Goal: Information Seeking & Learning: Learn about a topic

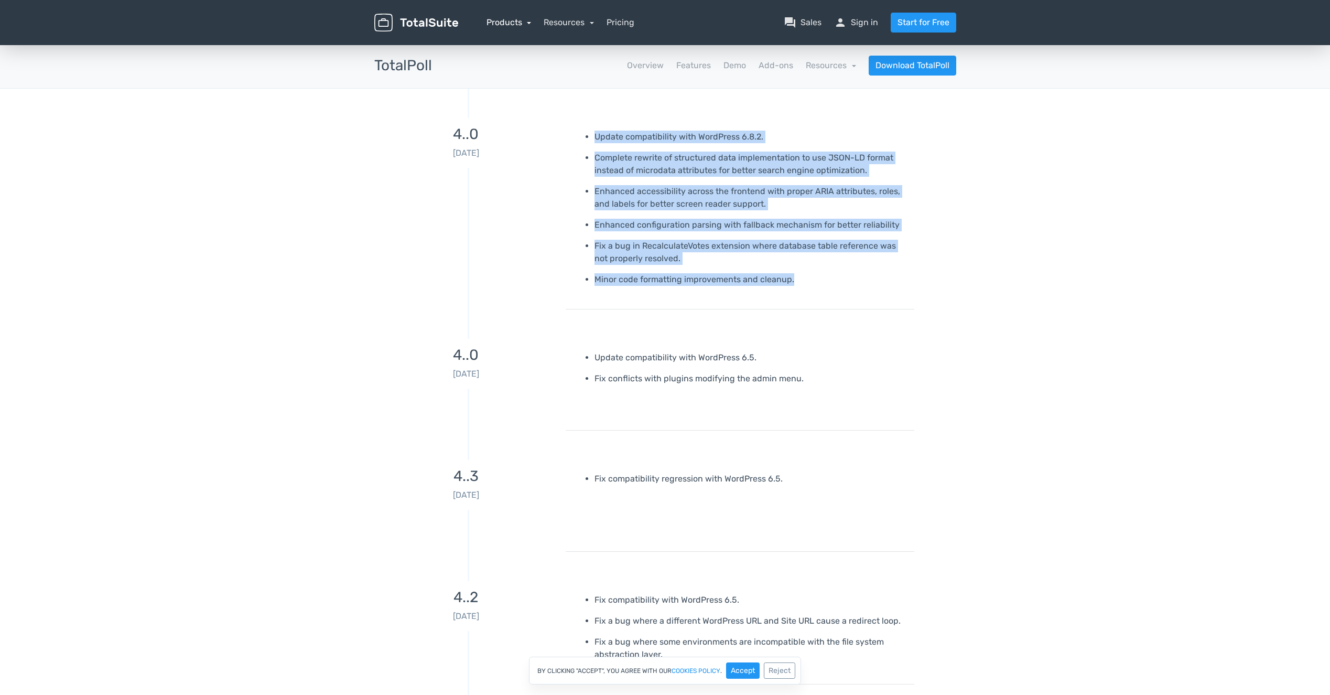
click at [524, 25] on link "Products" at bounding box center [509, 22] width 45 height 10
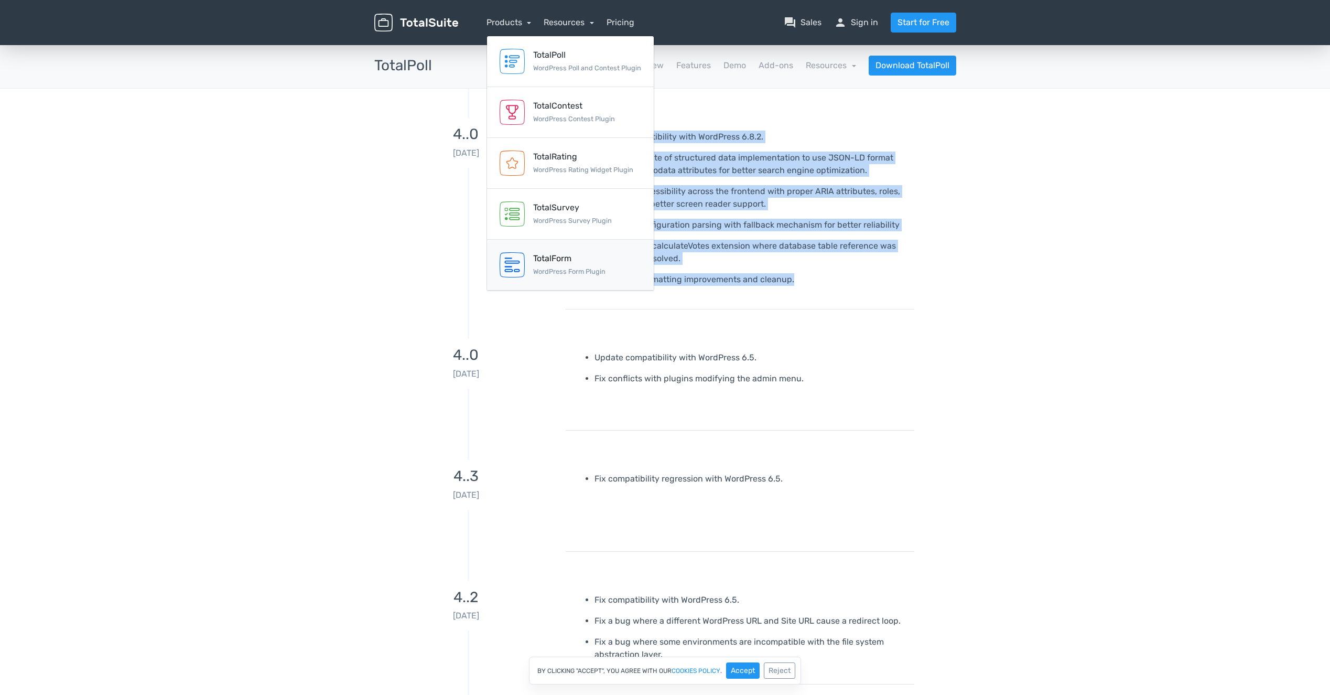
click at [536, 261] on div "TotalForm" at bounding box center [569, 258] width 72 height 13
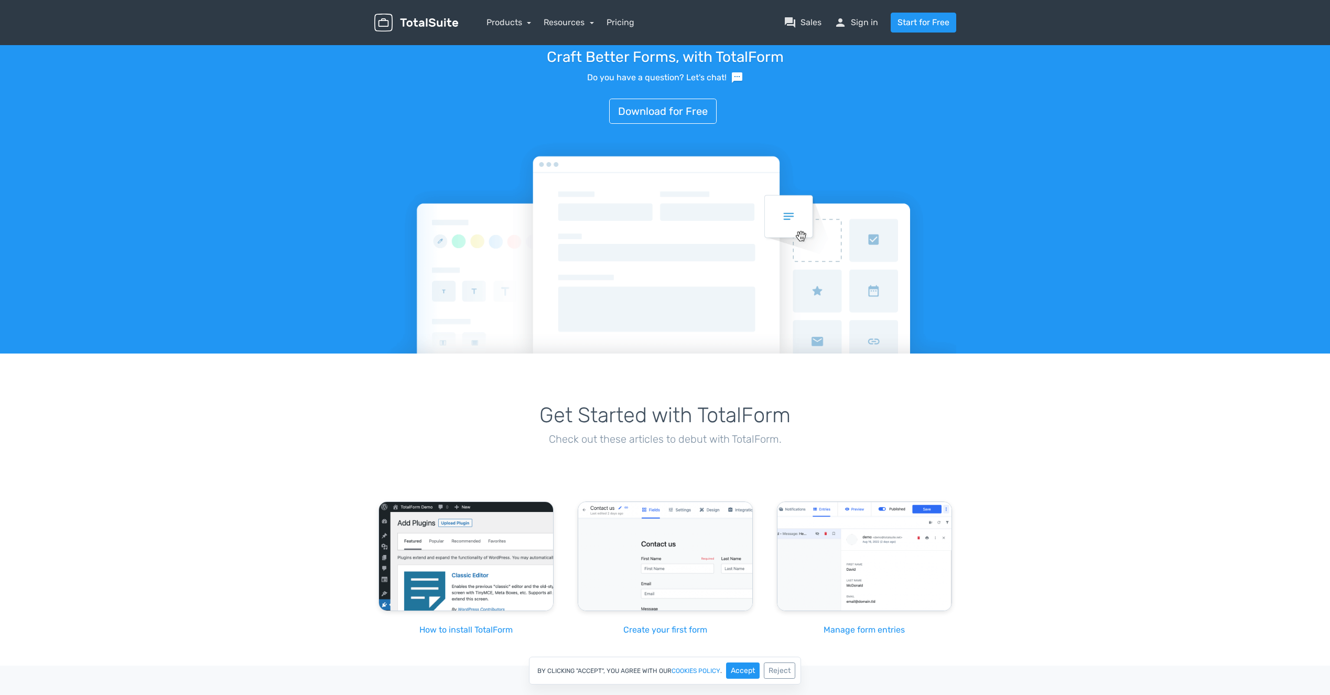
scroll to position [1377, 0]
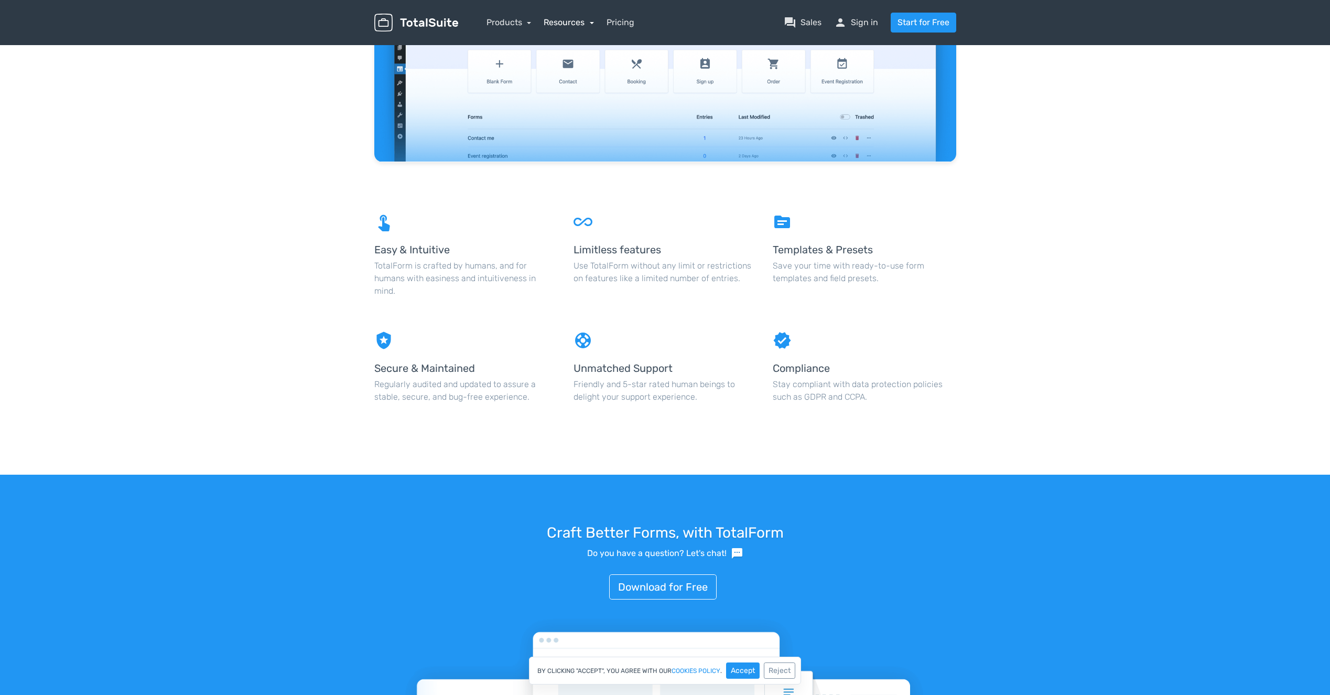
click at [591, 21] on link "Resources" at bounding box center [569, 22] width 50 height 10
click at [610, 23] on link "Pricing" at bounding box center [621, 22] width 28 height 13
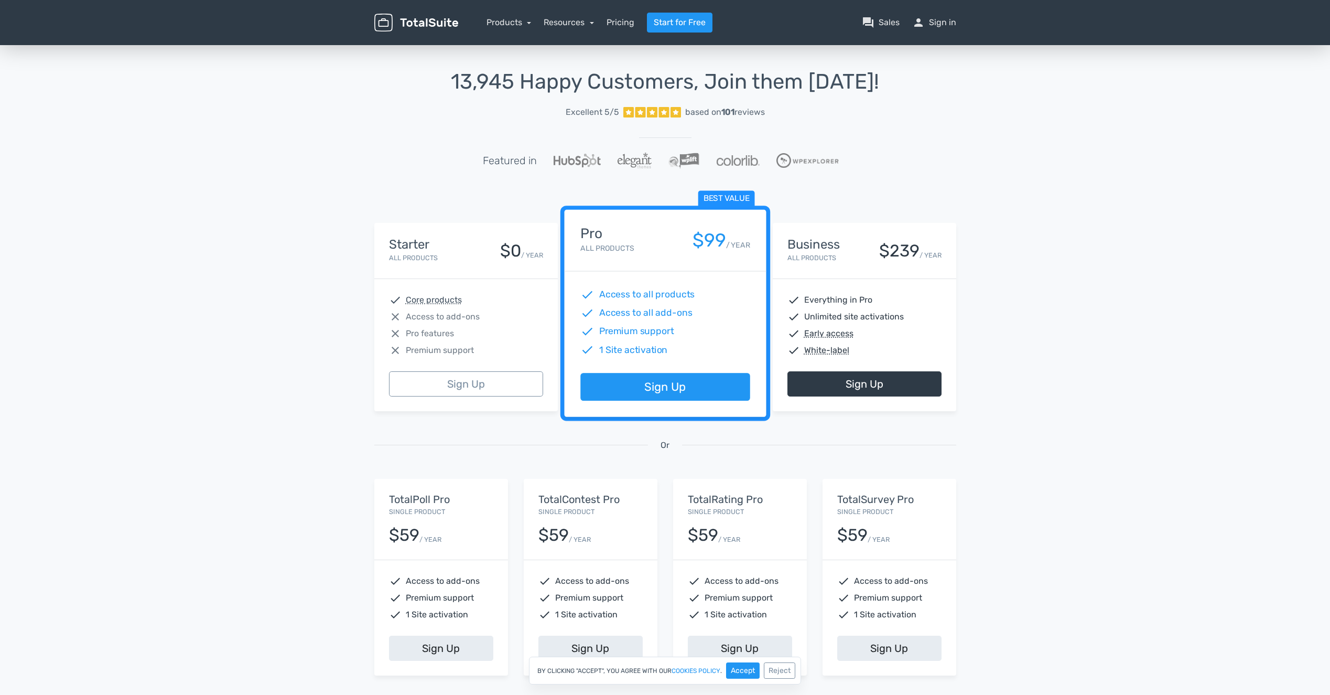
click at [510, 29] on nav "Products TotalPoll WordPress Poll and Contest Plugin TotalContest WordPress Con…" at bounding box center [715, 23] width 498 height 20
click at [510, 23] on link "Products" at bounding box center [509, 22] width 45 height 10
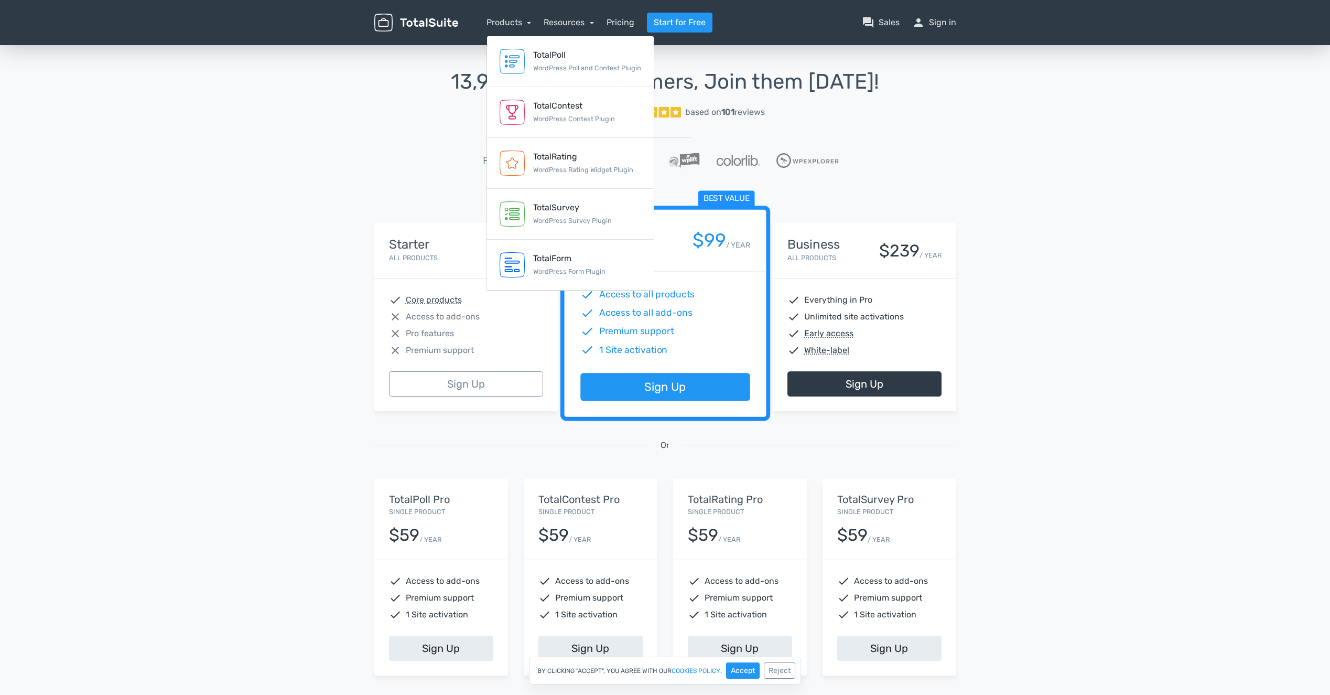
click at [309, 362] on div "13,945 Happy Customers, Join them Today! Excellent 5/5 based on 101 reviews Fea…" at bounding box center [665, 387] width 1330 height 688
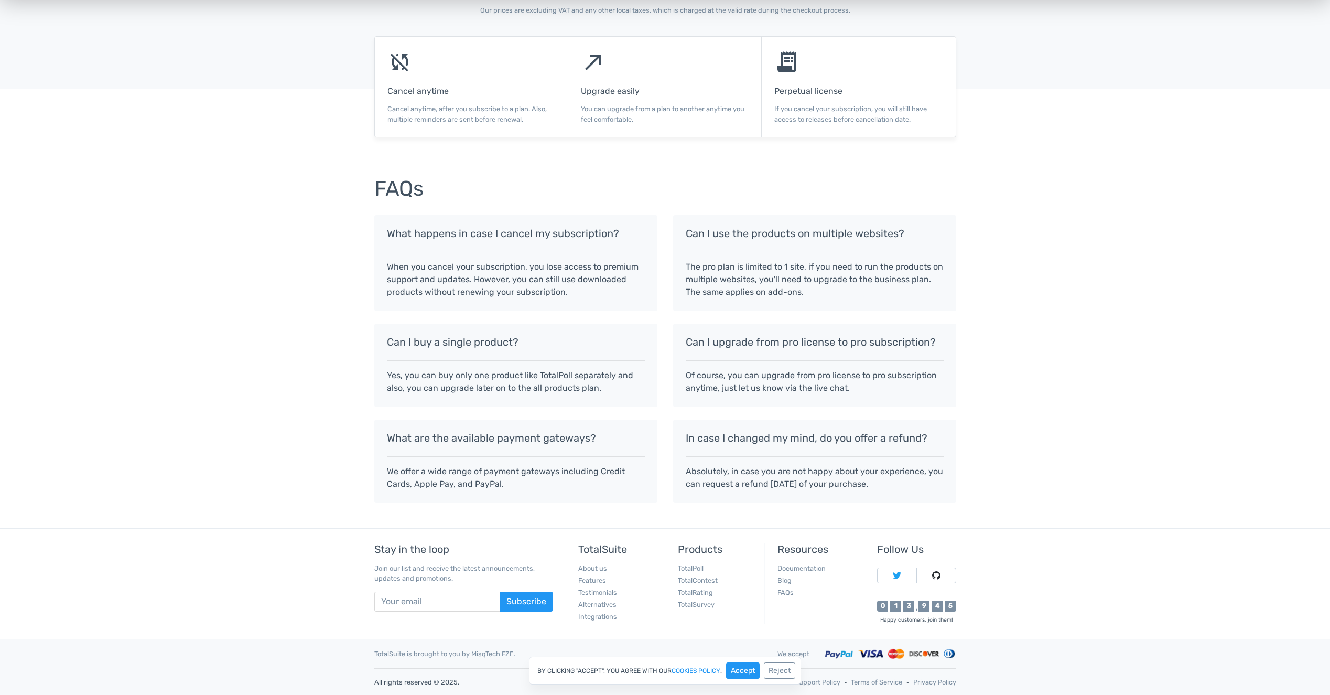
scroll to position [695, 0]
